Goal: Task Accomplishment & Management: Manage account settings

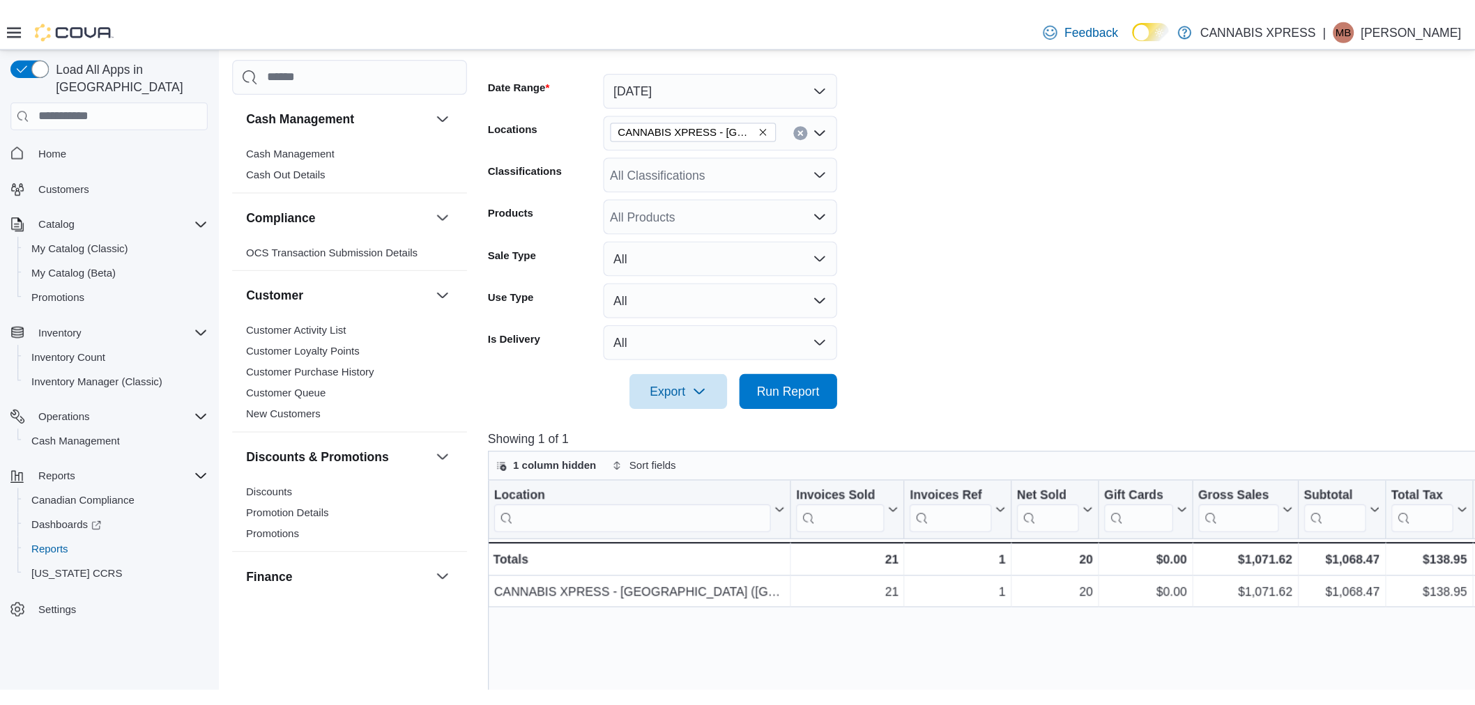
scroll to position [197, 0]
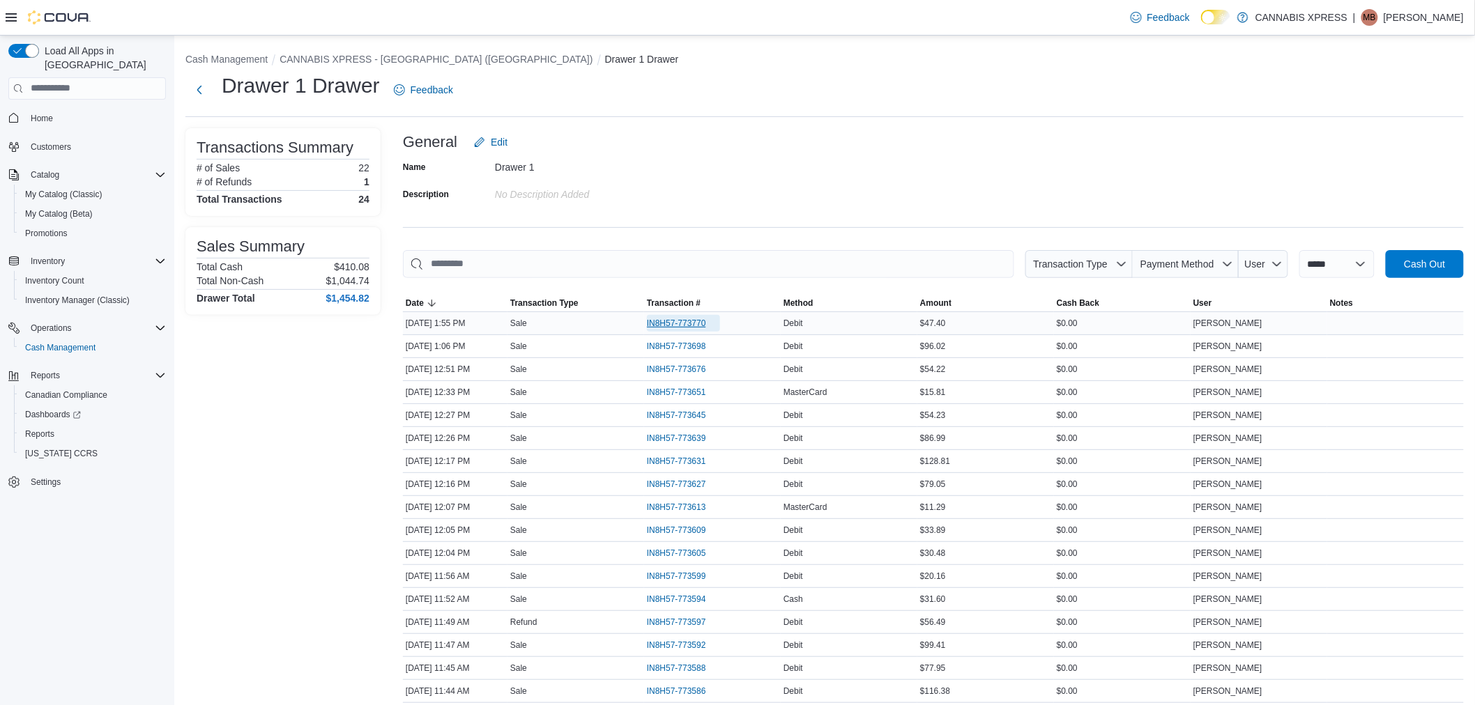
click at [689, 319] on span "IN8H57-773770" at bounding box center [676, 323] width 59 height 11
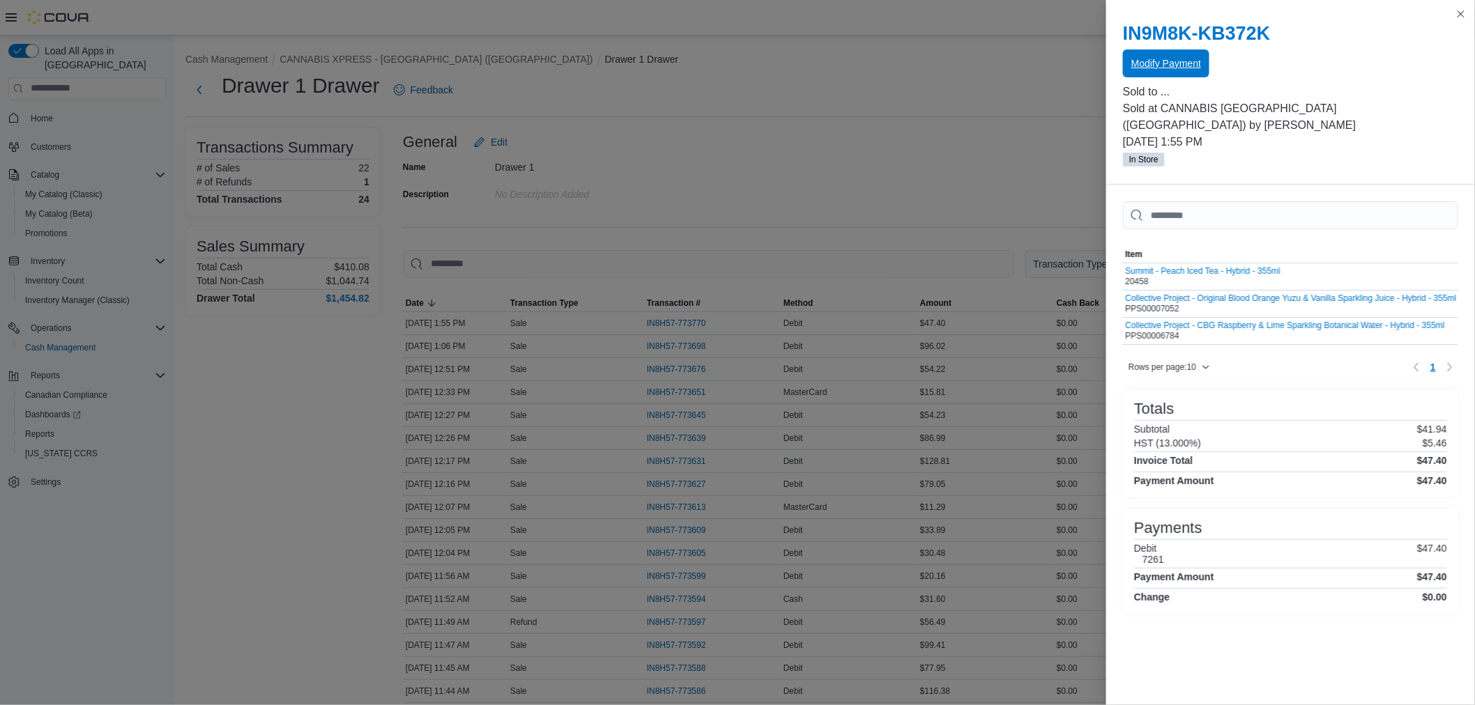
click at [1187, 65] on span "Modify Payment" at bounding box center [1166, 63] width 70 height 14
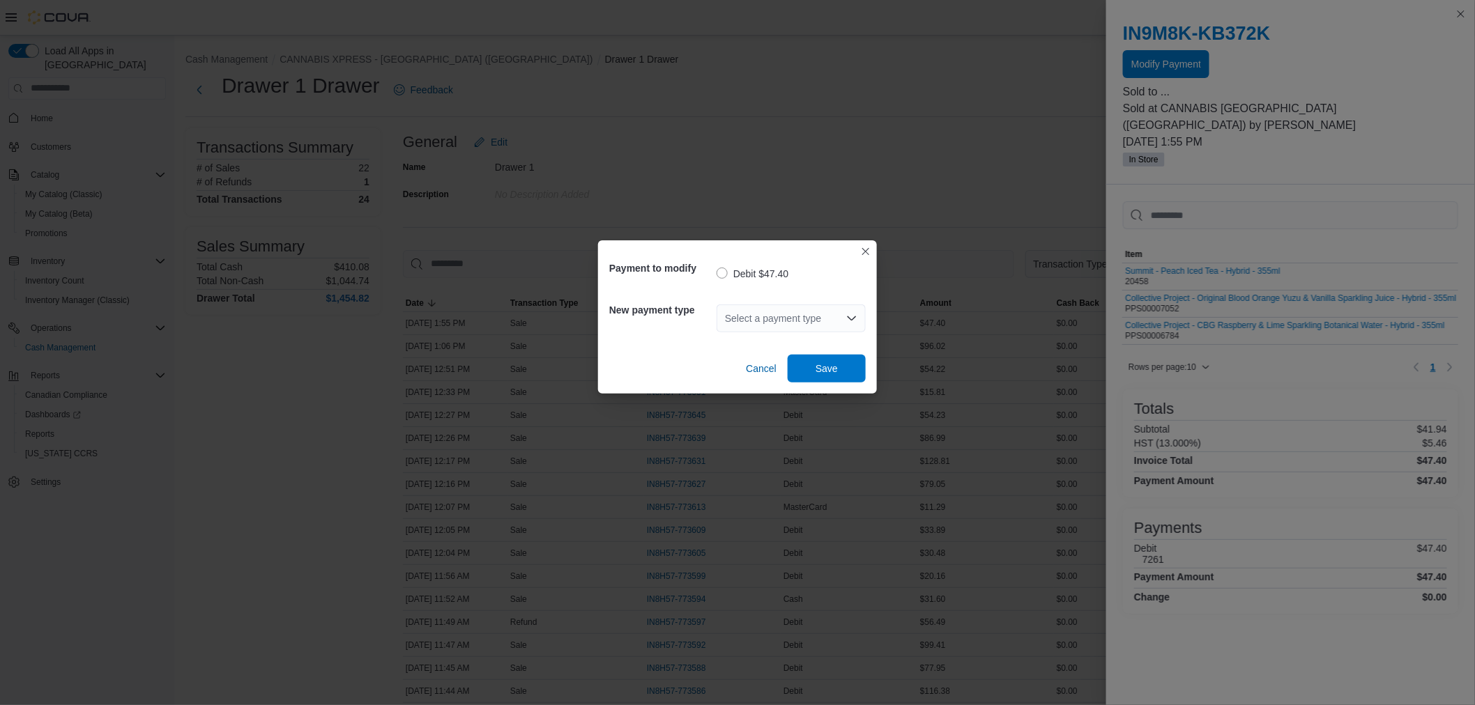
click at [748, 305] on div "Select a payment type" at bounding box center [791, 319] width 149 height 28
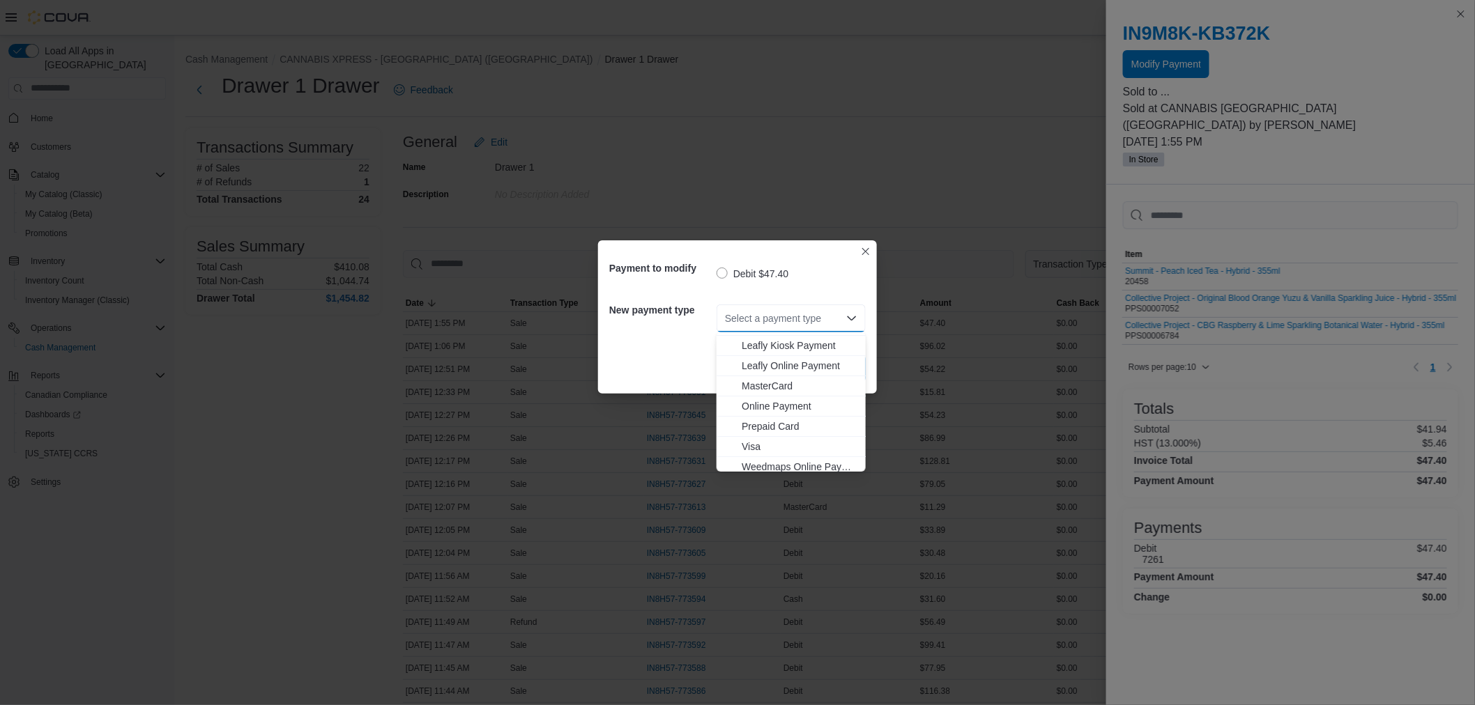
scroll to position [143, 0]
click at [765, 382] on span "MasterCard" at bounding box center [800, 381] width 116 height 14
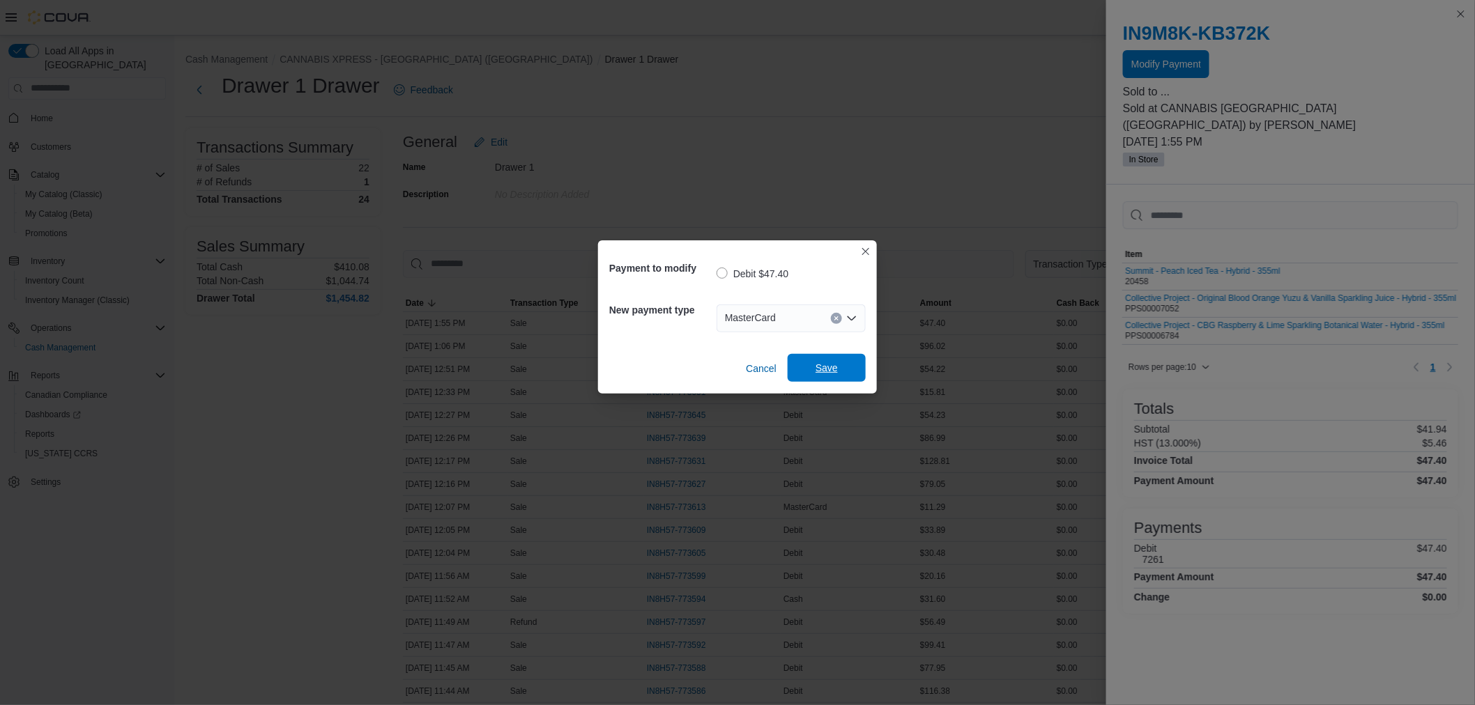
click at [824, 364] on span "Save" at bounding box center [827, 368] width 22 height 14
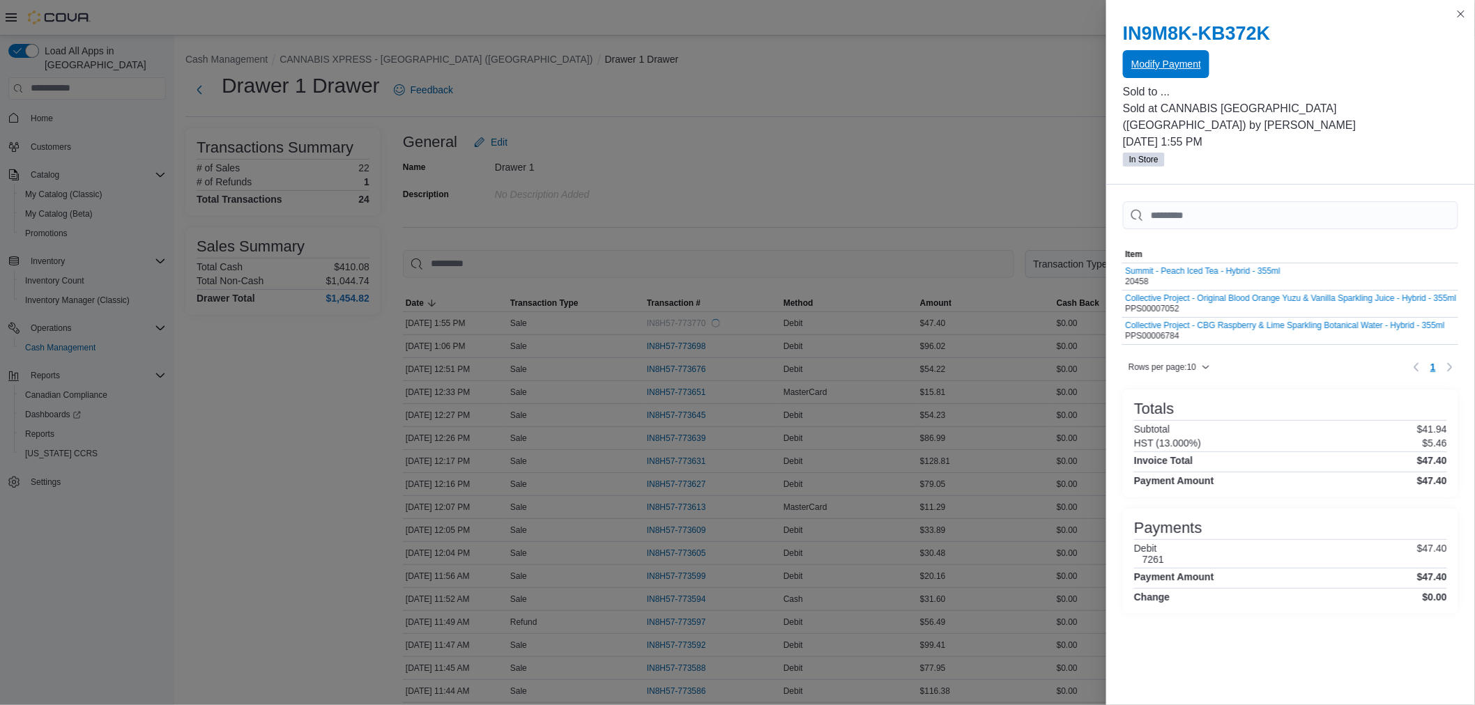
scroll to position [0, 0]
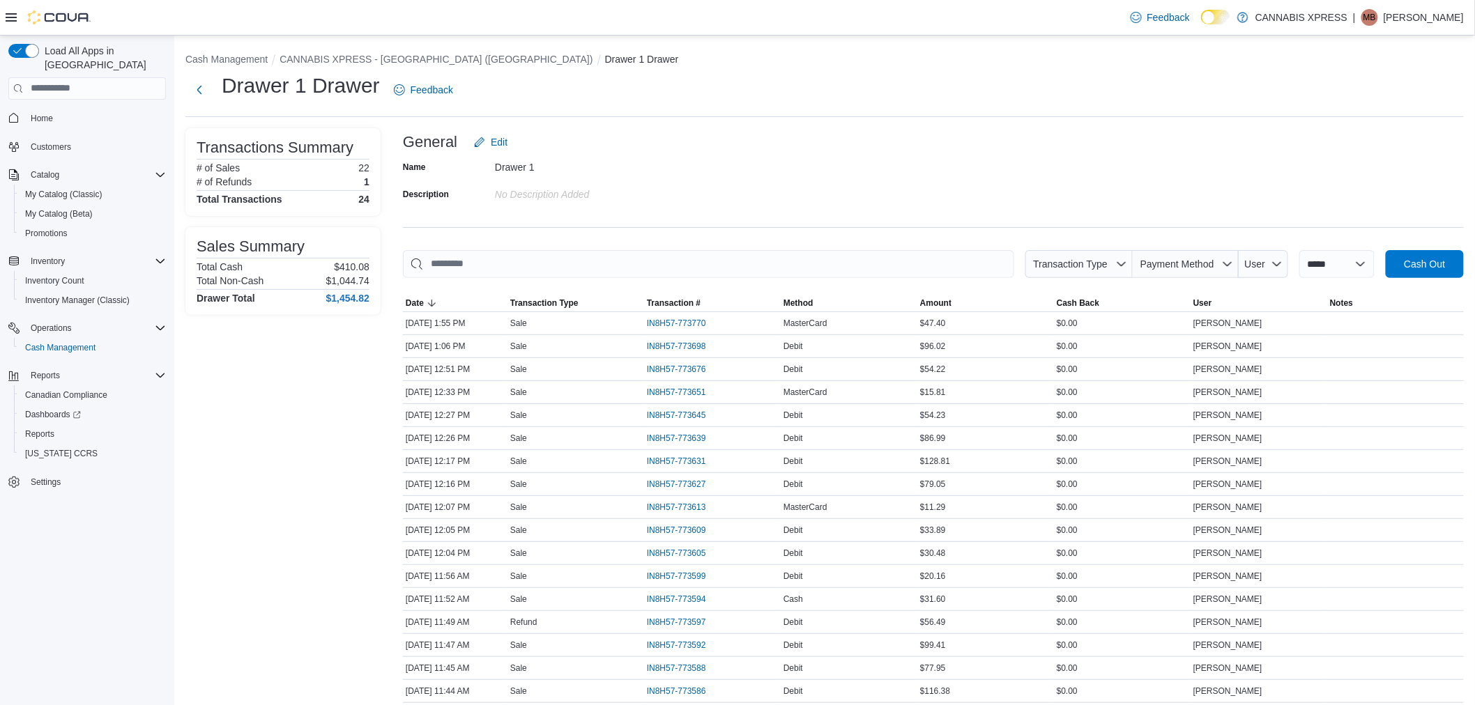
drag, startPoint x: 818, startPoint y: 89, endPoint x: 809, endPoint y: 91, distance: 8.8
click at [818, 89] on div "Drawer 1 Drawer Feedback" at bounding box center [824, 90] width 1278 height 36
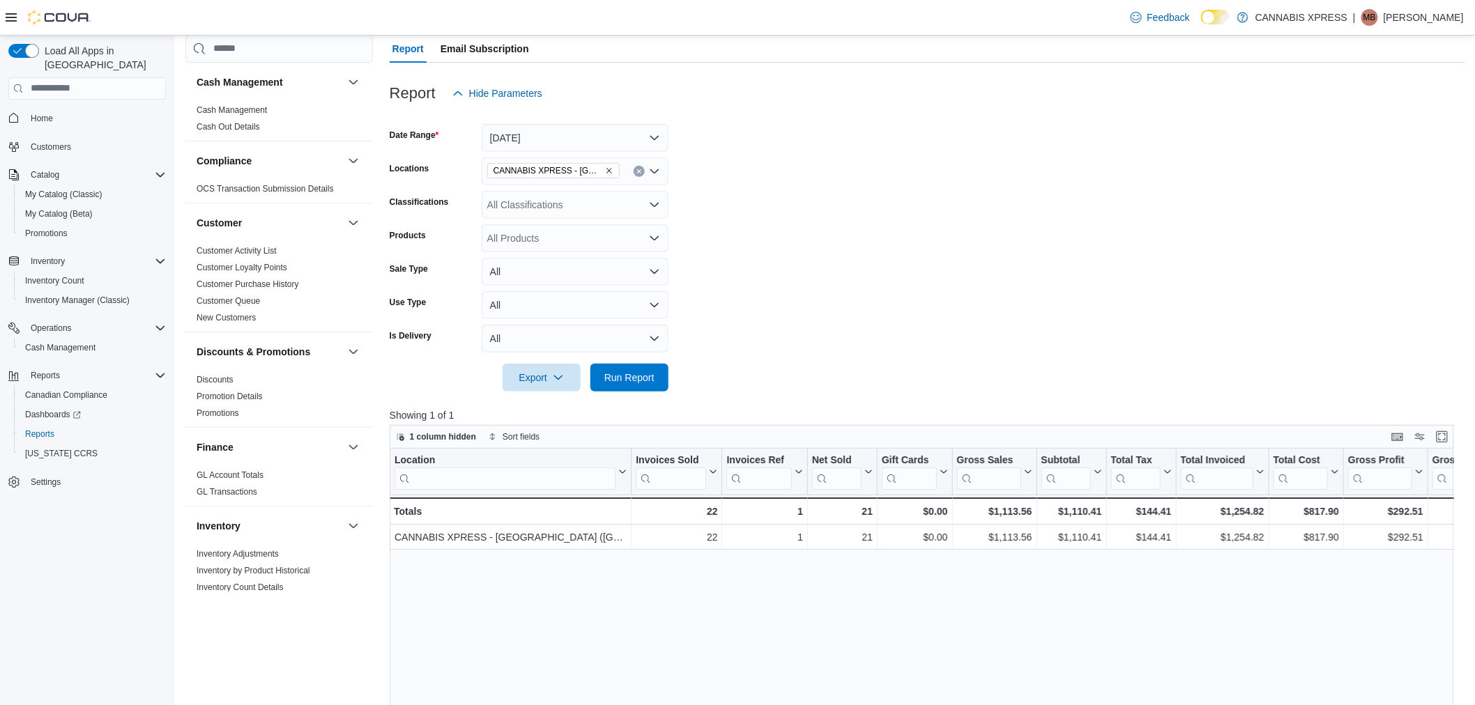
scroll to position [155, 0]
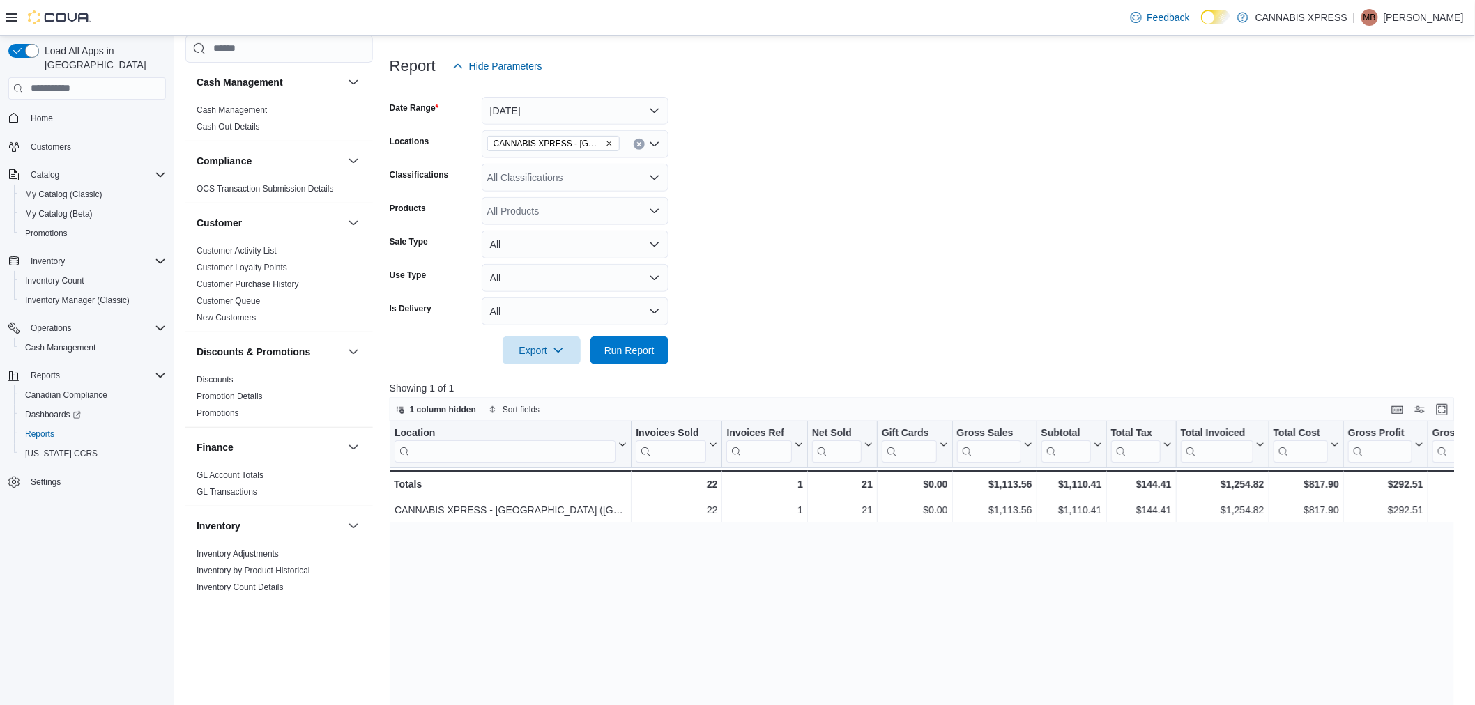
click at [1360, 193] on form "Date Range Today Locations CANNABIS XPRESS - Ridgetown (Main Street) Classifica…" at bounding box center [928, 222] width 1076 height 284
click at [1339, 189] on form "Date Range Today Locations CANNABIS XPRESS - Ridgetown (Main Street) Classifica…" at bounding box center [928, 222] width 1076 height 284
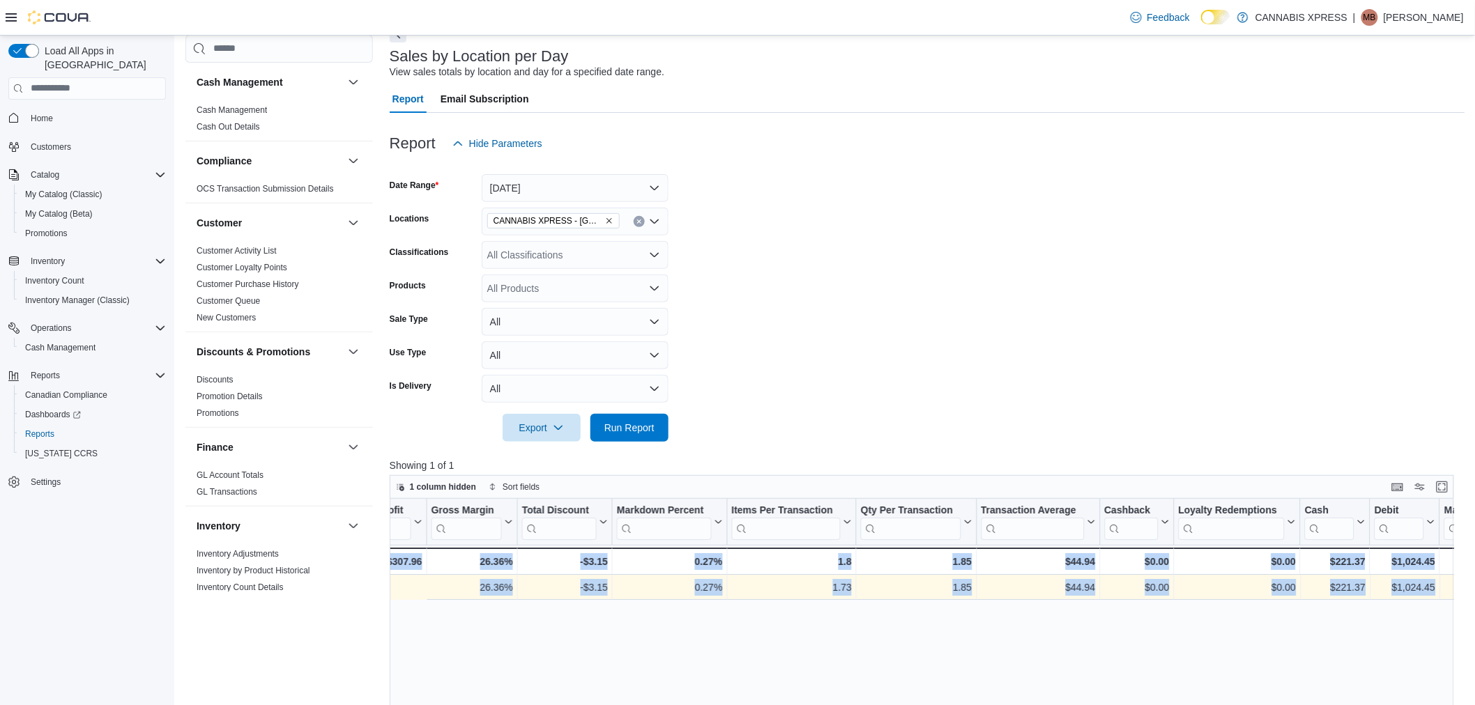
scroll to position [0, 1197]
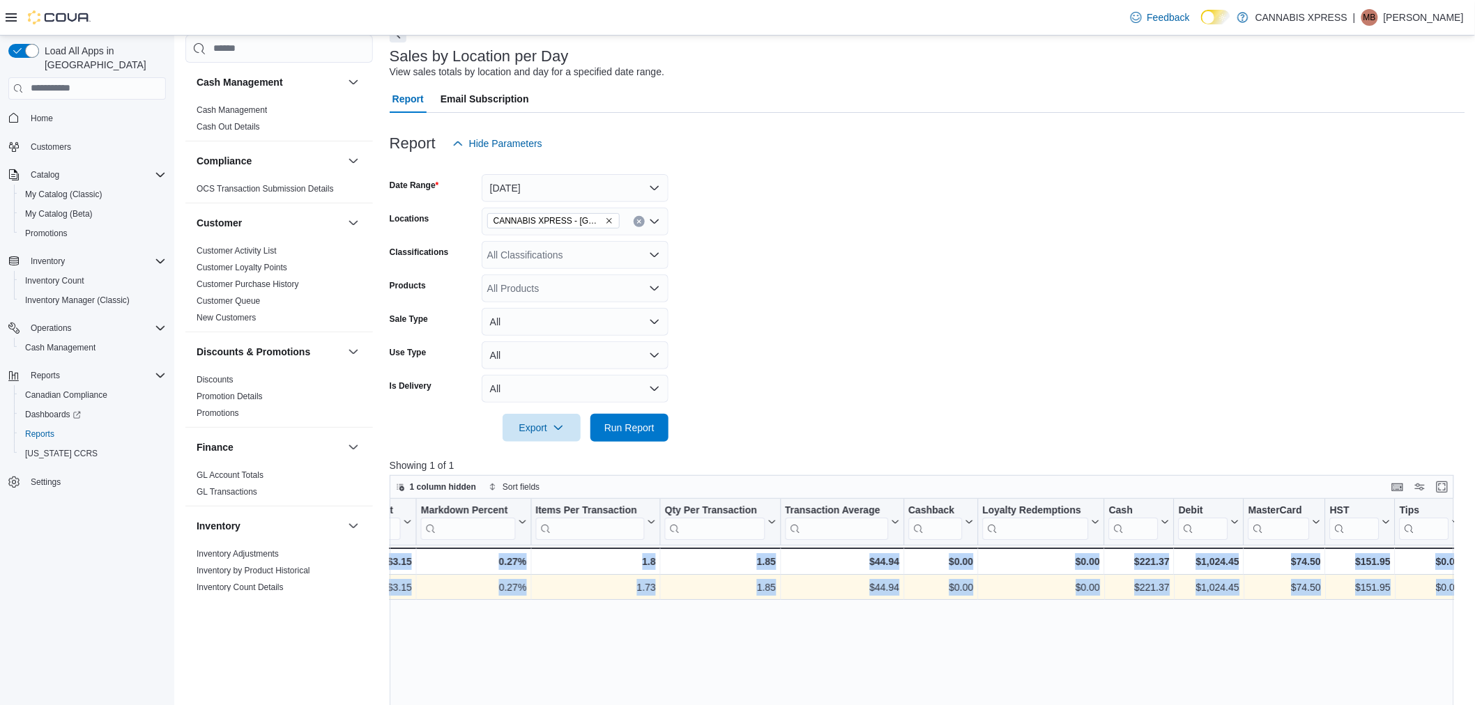
drag, startPoint x: 1000, startPoint y: 588, endPoint x: 1507, endPoint y: 601, distance: 507.6
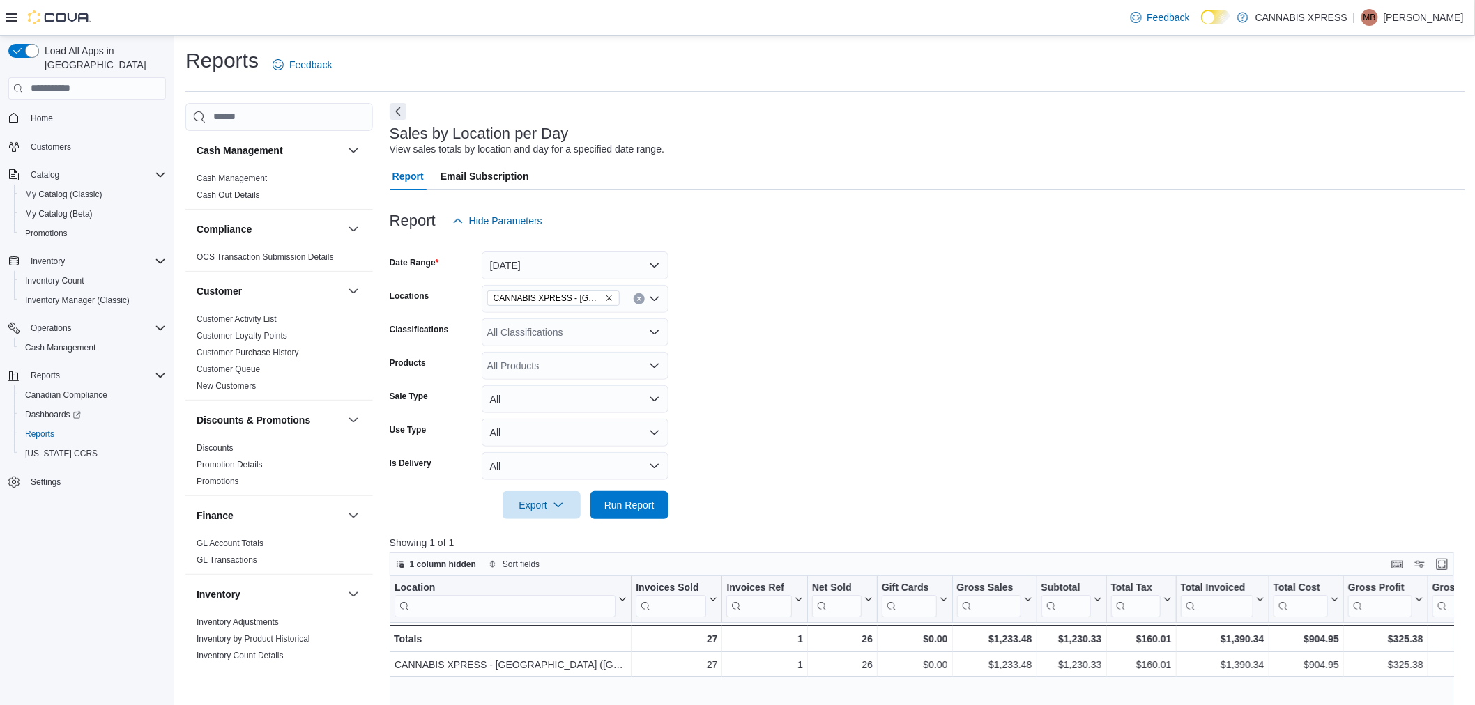
click at [1333, 336] on form "Date Range Today Locations CANNABIS XPRESS - Ridgetown (Main Street) Classifica…" at bounding box center [928, 377] width 1076 height 284
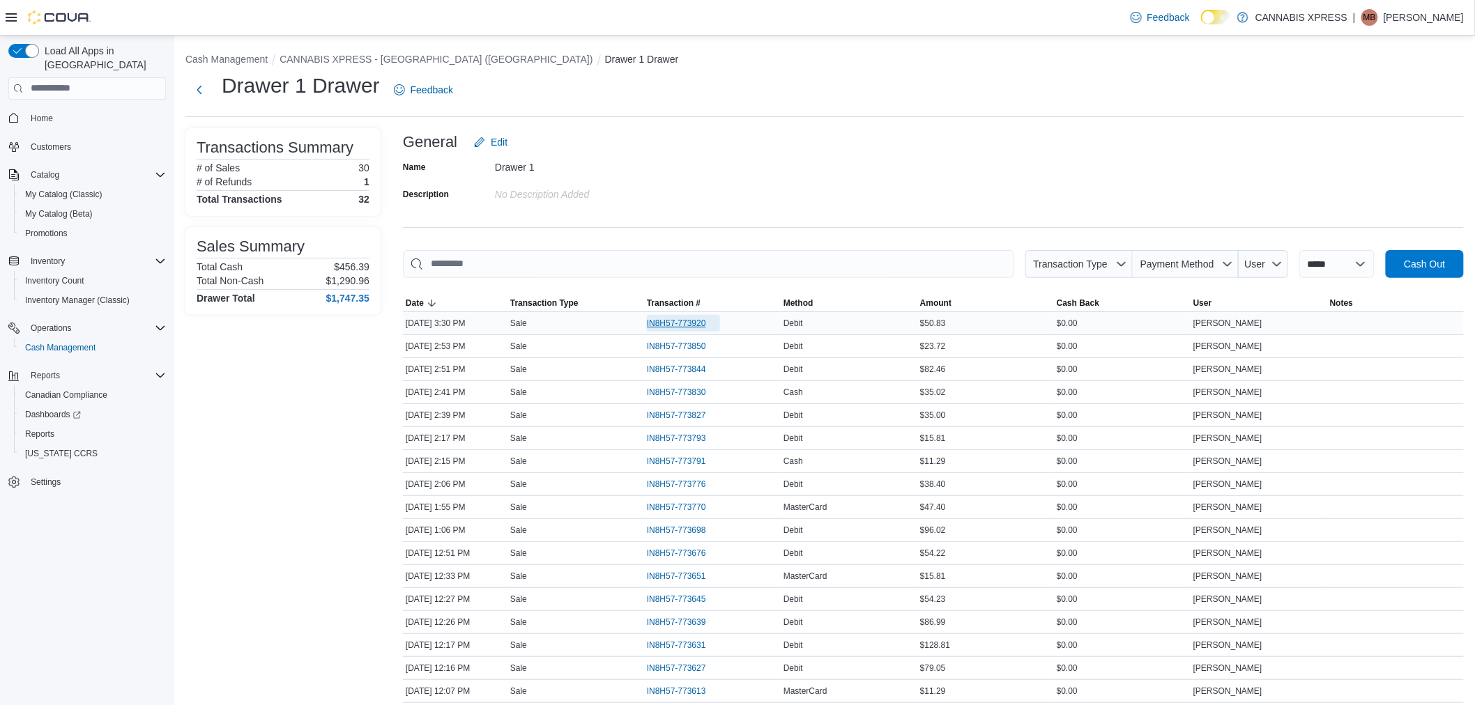
click at [680, 323] on span "IN8H57-773920" at bounding box center [676, 323] width 59 height 11
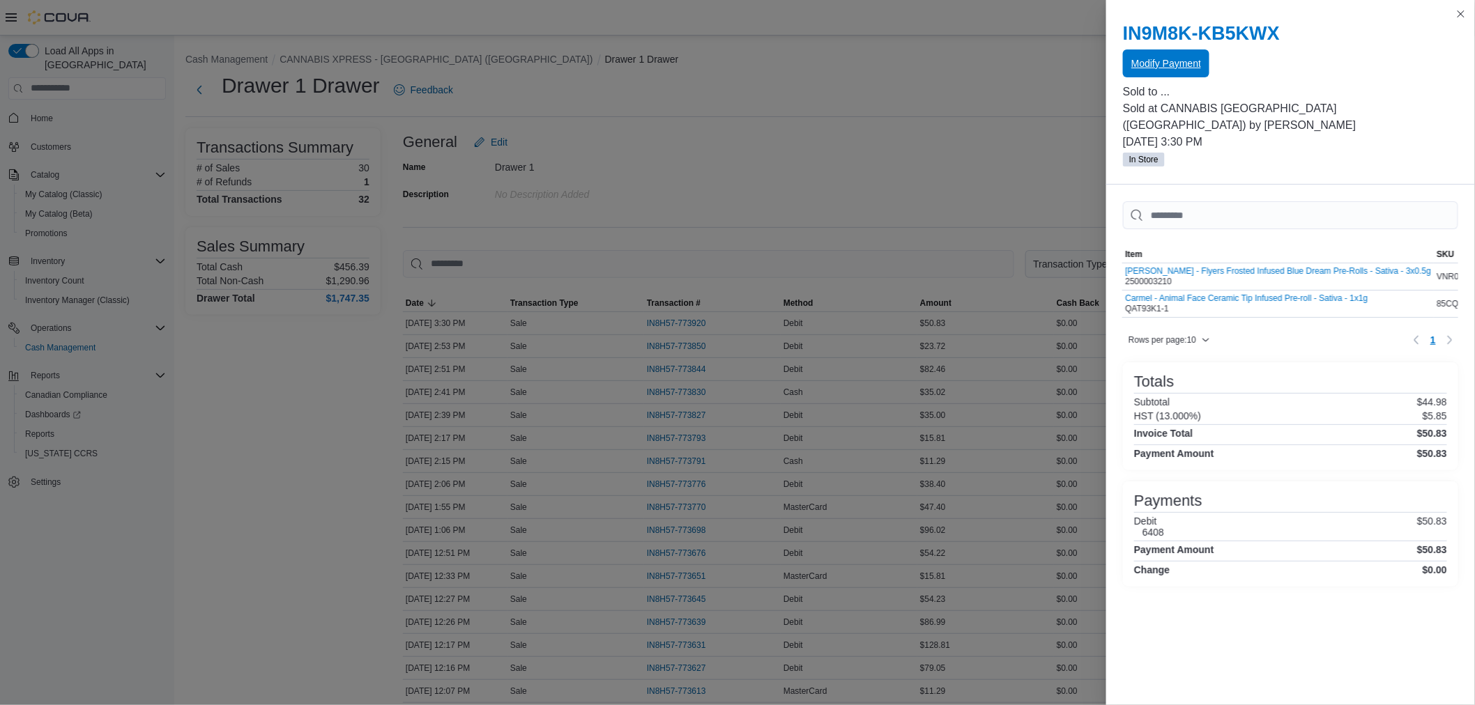
click at [1163, 61] on span "Modify Payment" at bounding box center [1166, 63] width 70 height 14
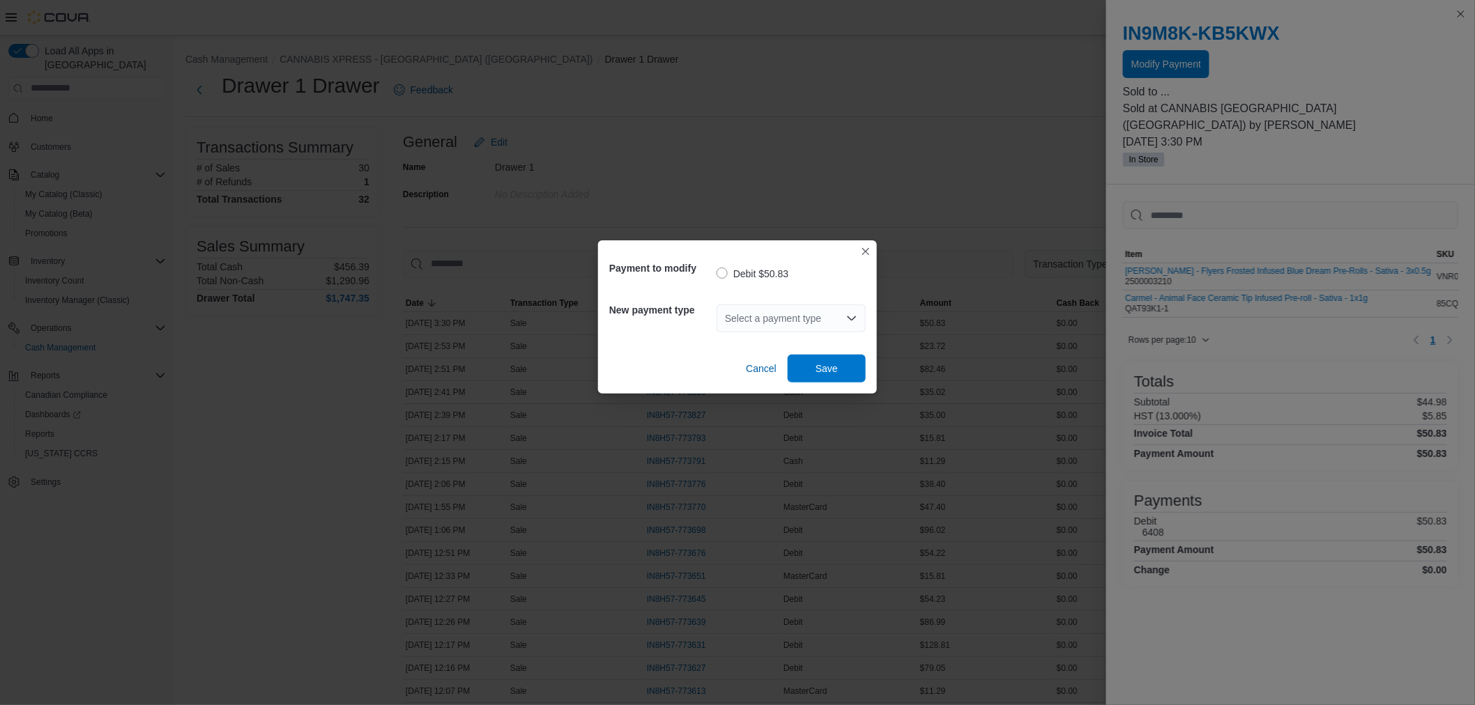
click at [778, 310] on div "Select a payment type" at bounding box center [791, 319] width 149 height 28
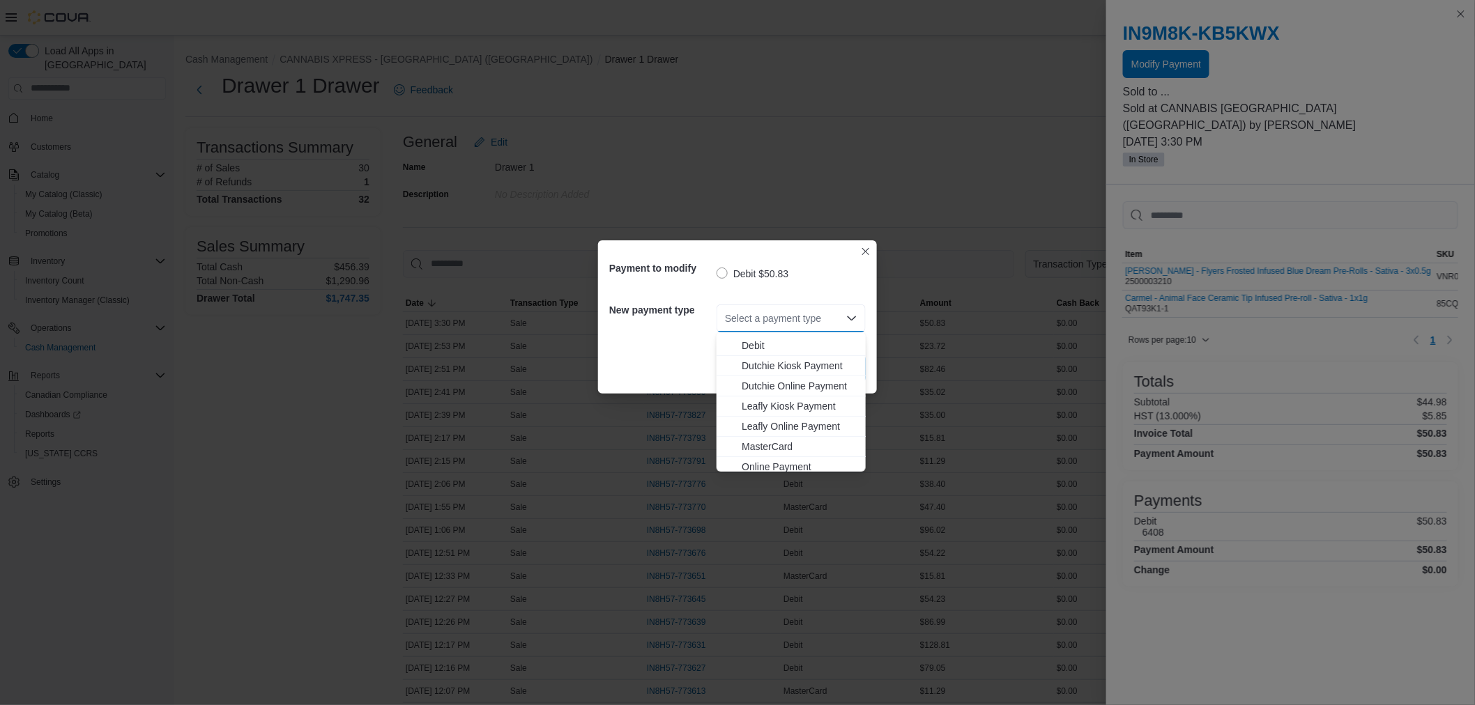
scroll to position [143, 0]
click at [772, 373] on div "Dutchie Kiosk Payment Dutchie Online Payment Leafly Kiosk Payment Leafly Online…" at bounding box center [791, 331] width 149 height 283
click at [770, 381] on span "MasterCard" at bounding box center [800, 381] width 116 height 14
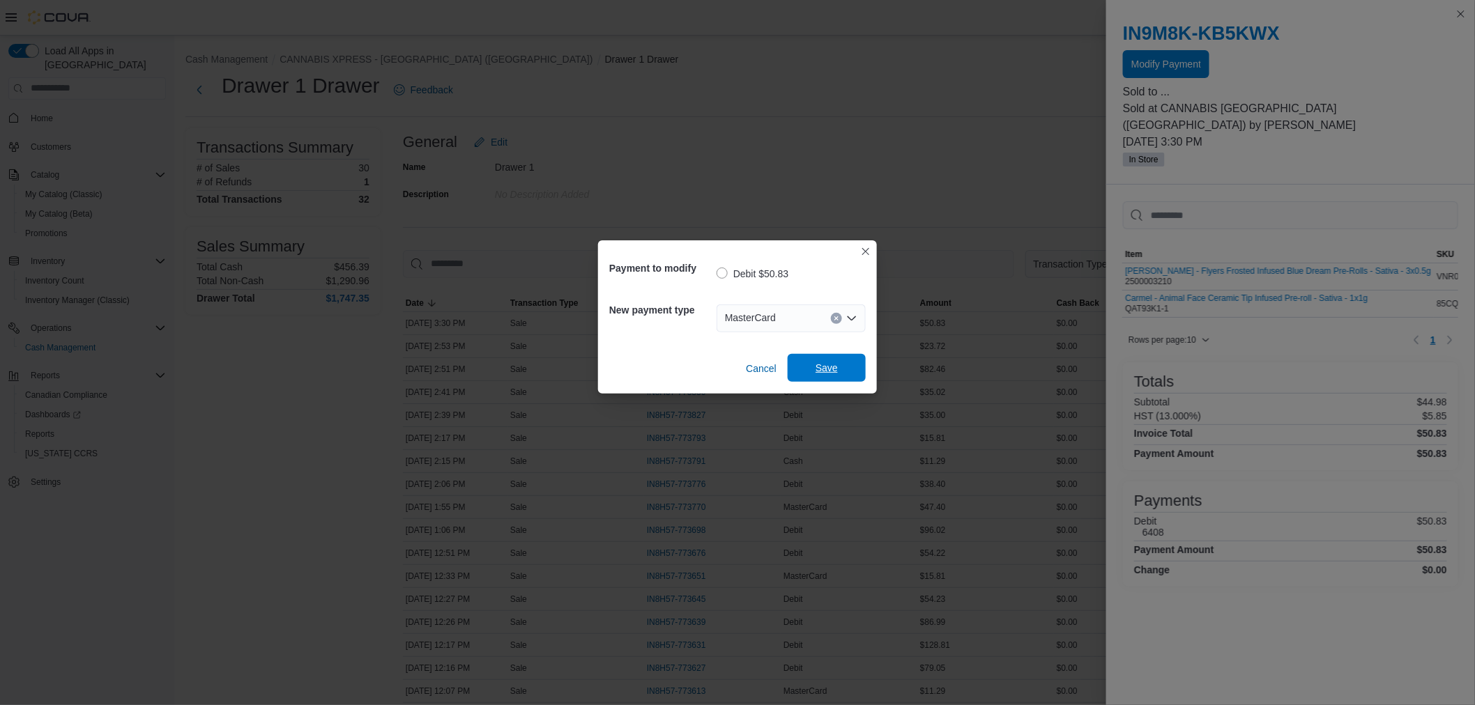
click at [797, 368] on span "Save" at bounding box center [826, 368] width 61 height 28
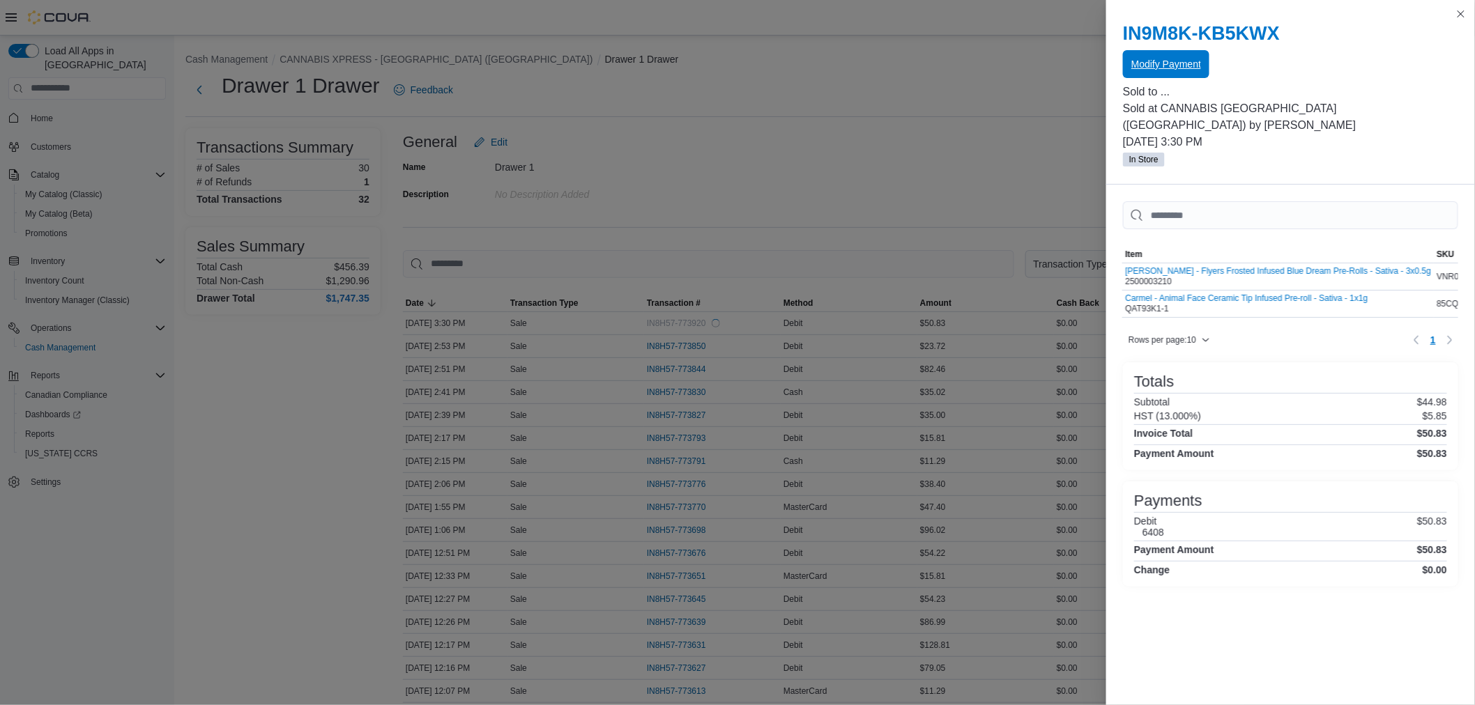
scroll to position [0, 0]
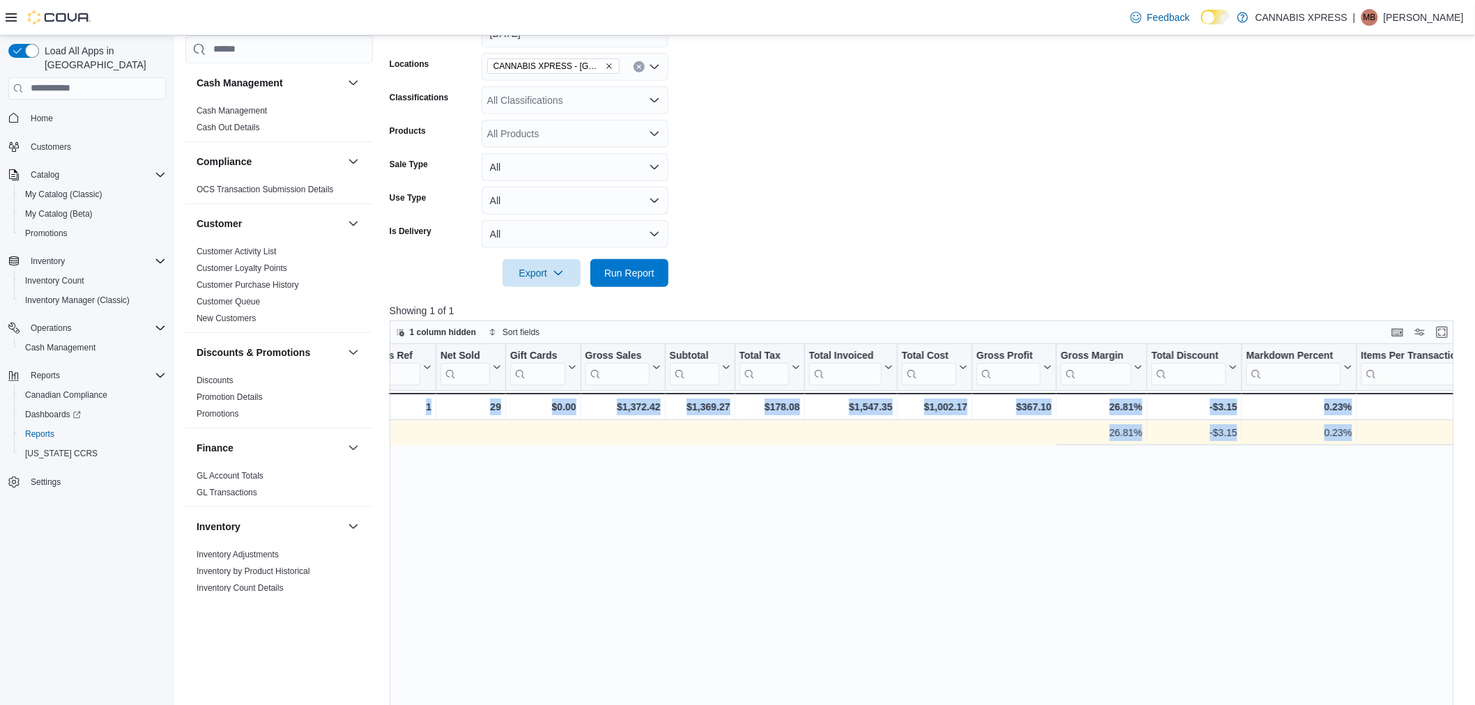
scroll to position [0, 1197]
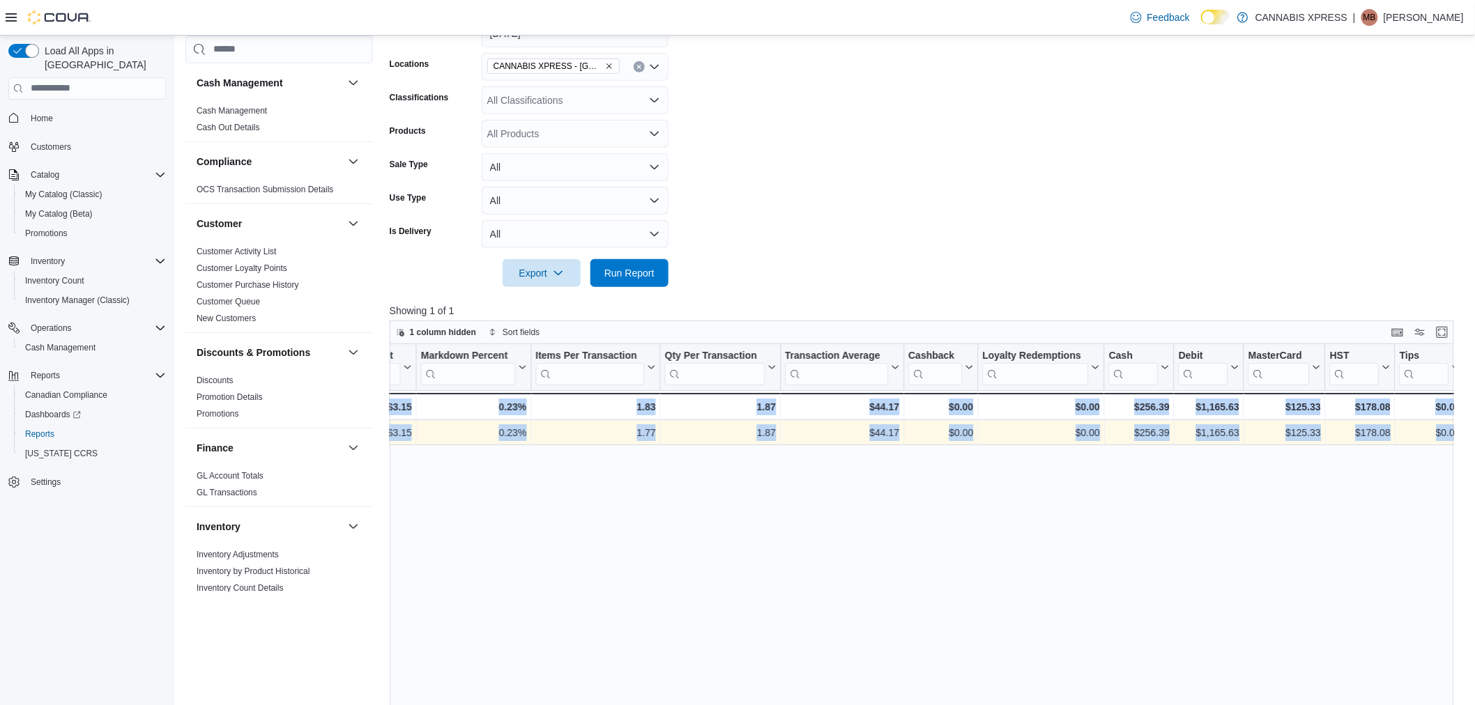
drag, startPoint x: 791, startPoint y: 427, endPoint x: 1650, endPoint y: 395, distance: 859.4
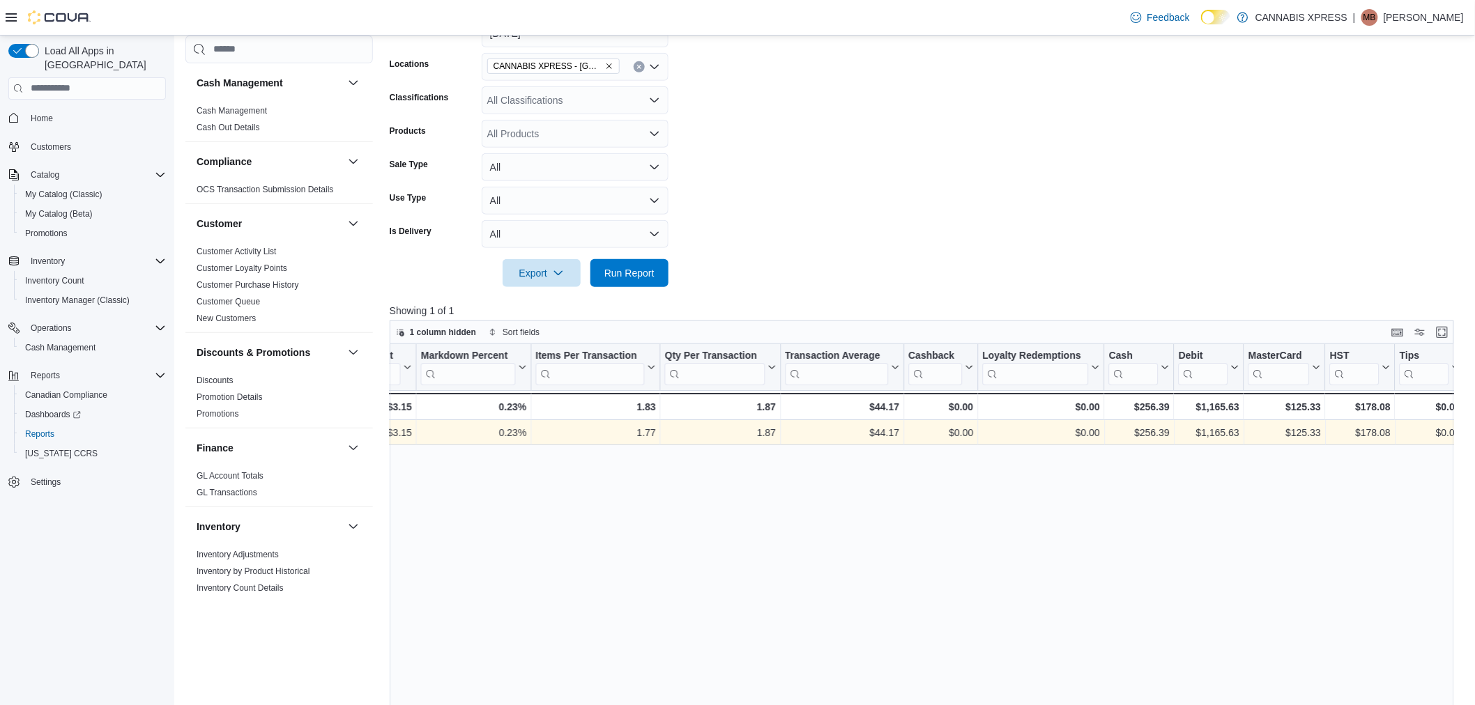
click at [875, 166] on form "Date Range Today Locations CANNABIS XPRESS - Ridgetown (Main Street) Classifica…" at bounding box center [928, 145] width 1076 height 284
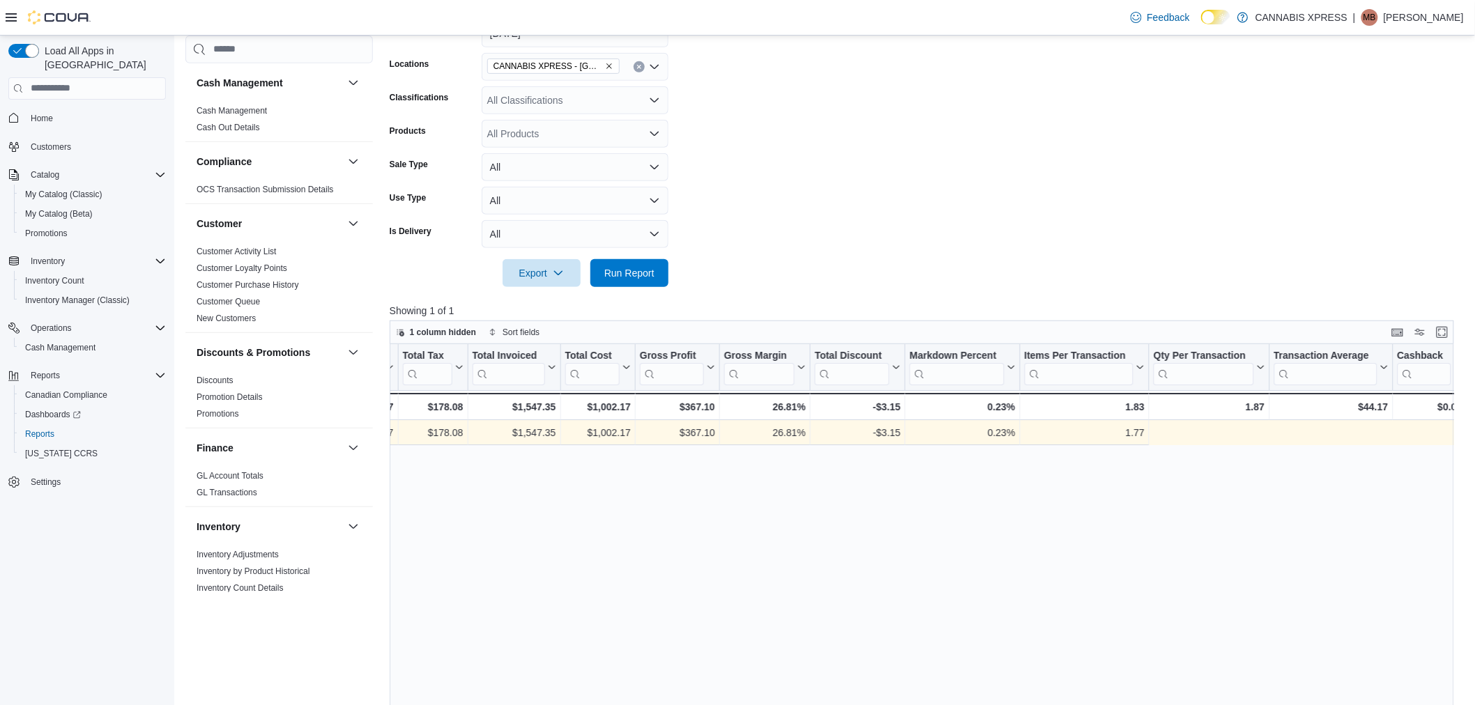
scroll to position [0, 0]
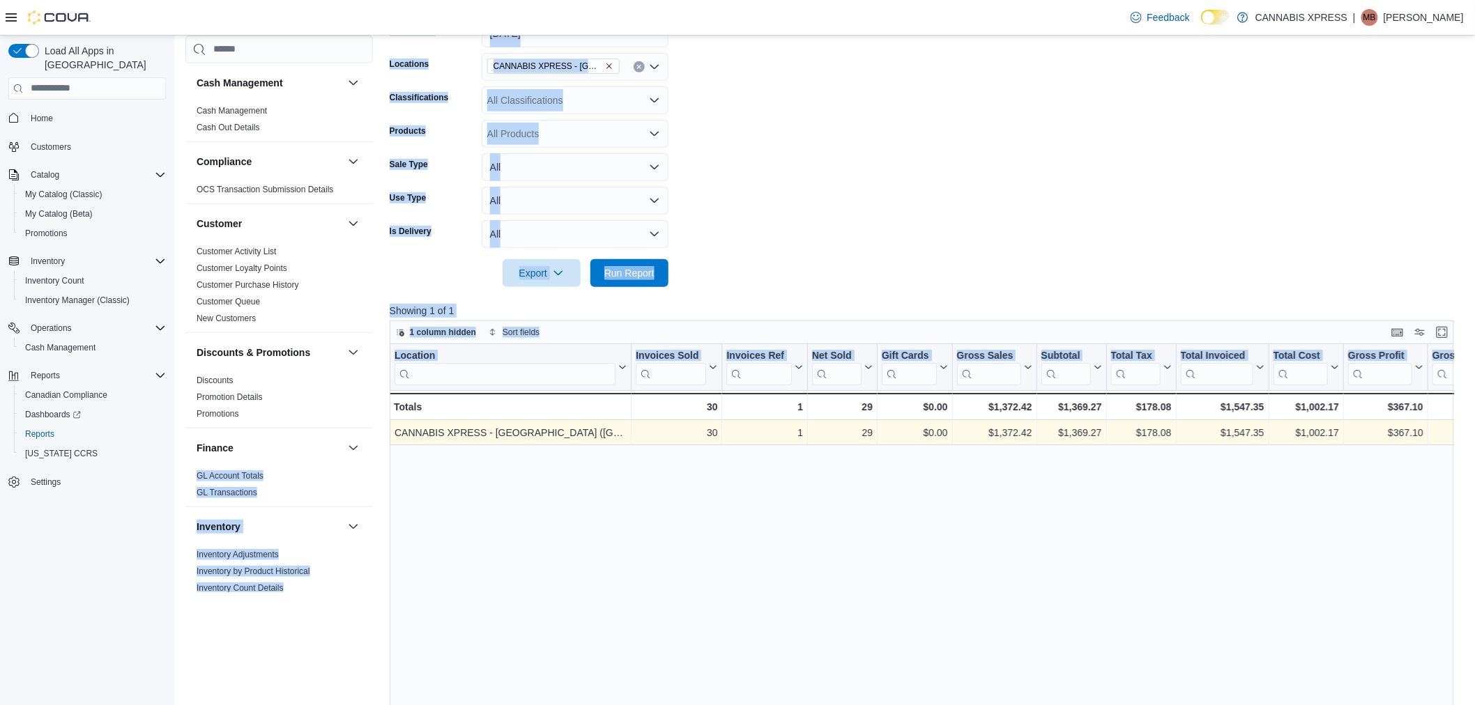
drag, startPoint x: 956, startPoint y: 427, endPoint x: 678, endPoint y: 374, distance: 282.3
click at [1214, 192] on form "Date Range Today Locations CANNABIS XPRESS - Ridgetown (Main Street) Classifica…" at bounding box center [928, 145] width 1076 height 284
